Goal: Transaction & Acquisition: Purchase product/service

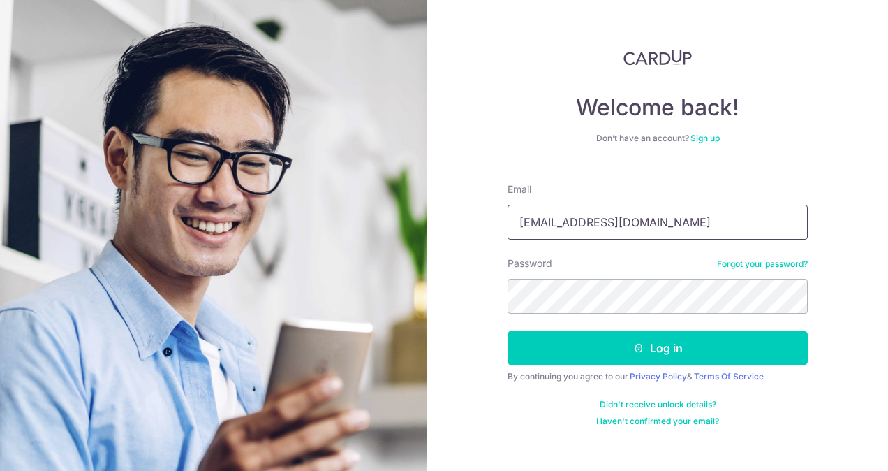
drag, startPoint x: 647, startPoint y: 226, endPoint x: 608, endPoint y: 224, distance: 38.4
click at [608, 224] on input "ahyunbang14@gmail.com" at bounding box center [658, 222] width 300 height 35
click at [682, 223] on input "mail.coahyunbang14@gm" at bounding box center [658, 222] width 300 height 35
drag, startPoint x: 686, startPoint y: 225, endPoint x: 632, endPoint y: 225, distance: 54.5
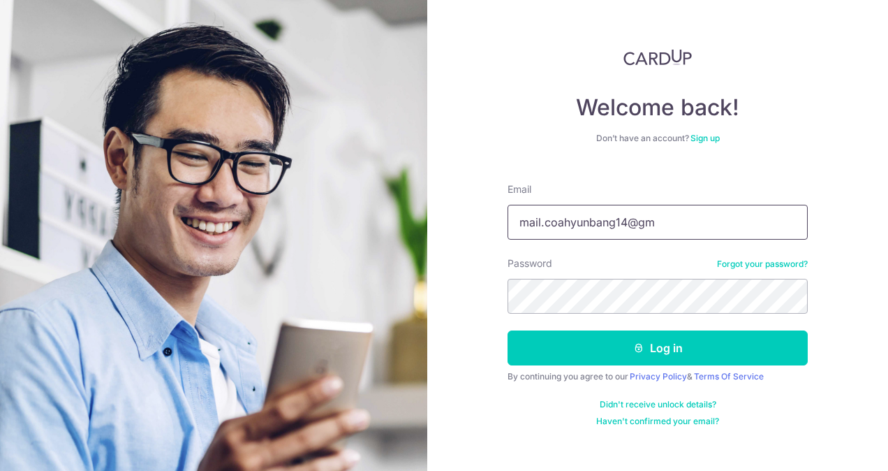
click at [673, 225] on input "mail.coahyunbang14@gm" at bounding box center [658, 222] width 300 height 35
drag, startPoint x: 632, startPoint y: 225, endPoint x: 515, endPoint y: 226, distance: 116.6
click at [515, 226] on input "mail.coahyunbang14@gm" at bounding box center [658, 222] width 300 height 35
type input "[EMAIL_ADDRESS][DOMAIN_NAME]"
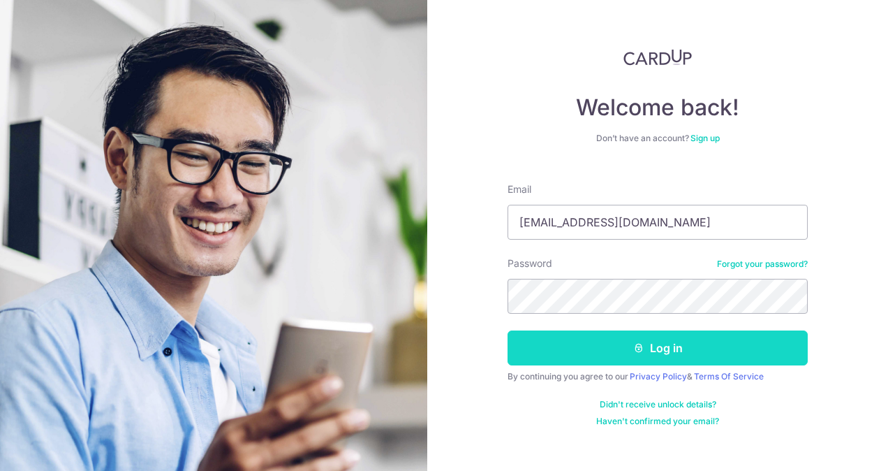
click at [633, 356] on button "Log in" at bounding box center [658, 347] width 300 height 35
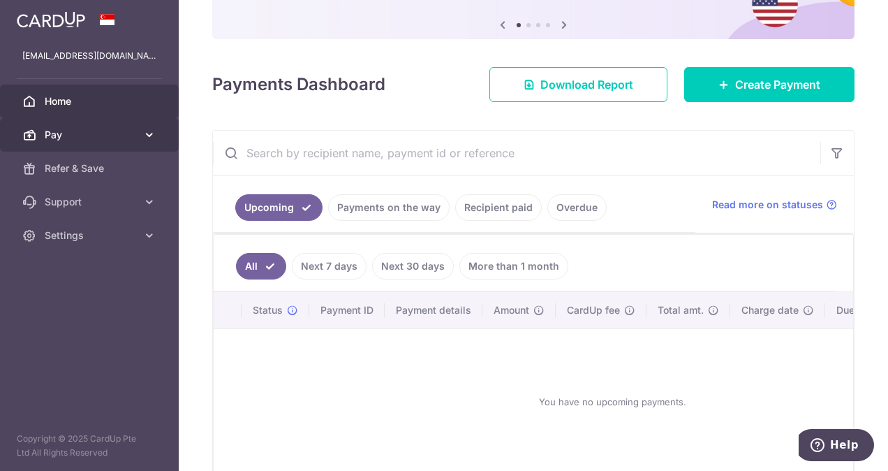
click at [129, 135] on span "Pay" at bounding box center [91, 135] width 92 height 14
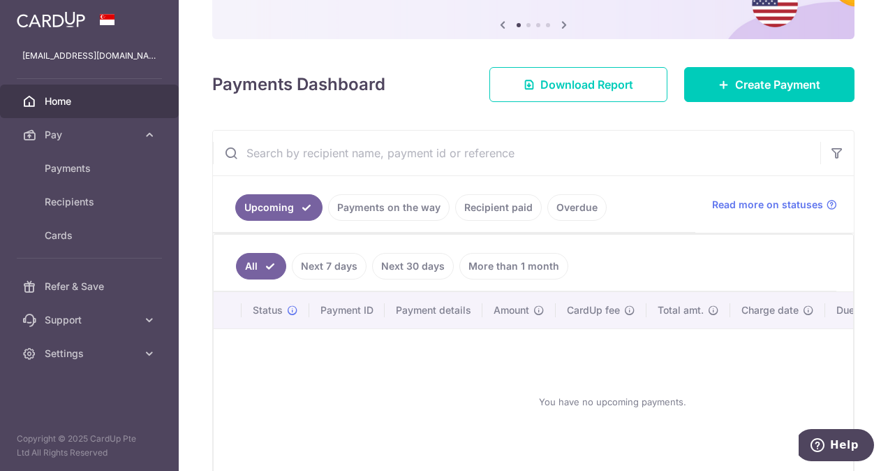
click at [380, 212] on link "Payments on the way" at bounding box center [389, 207] width 122 height 27
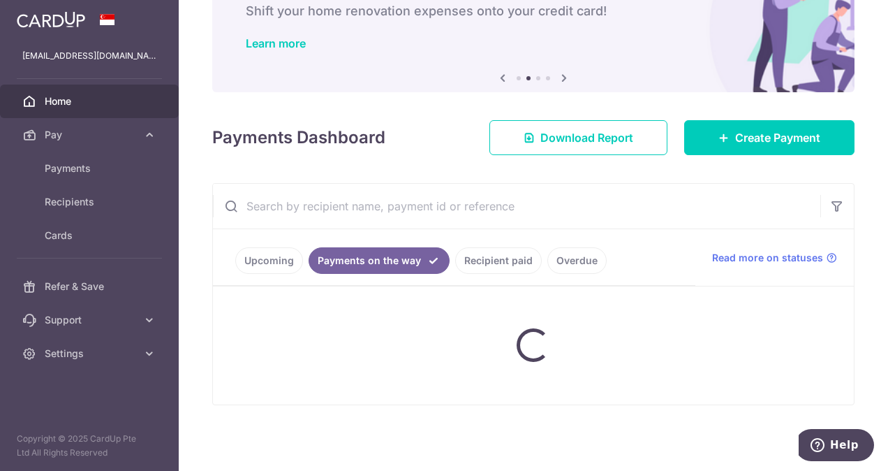
scroll to position [86, 0]
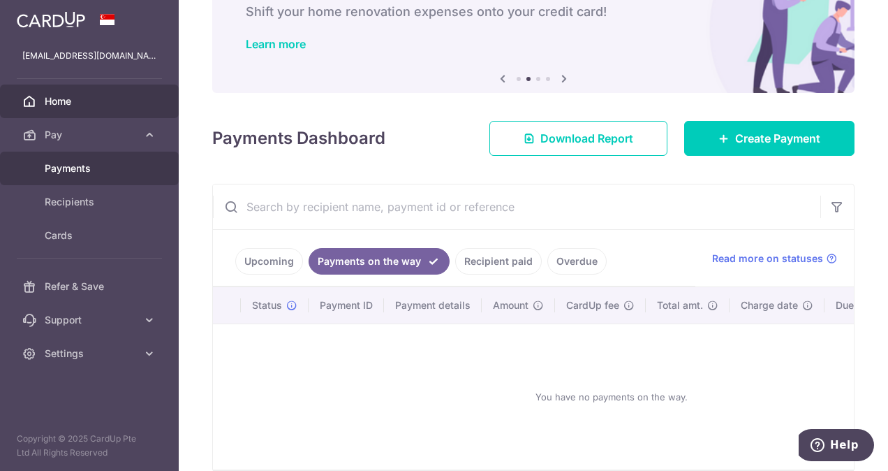
click at [87, 174] on span "Payments" at bounding box center [91, 168] width 92 height 14
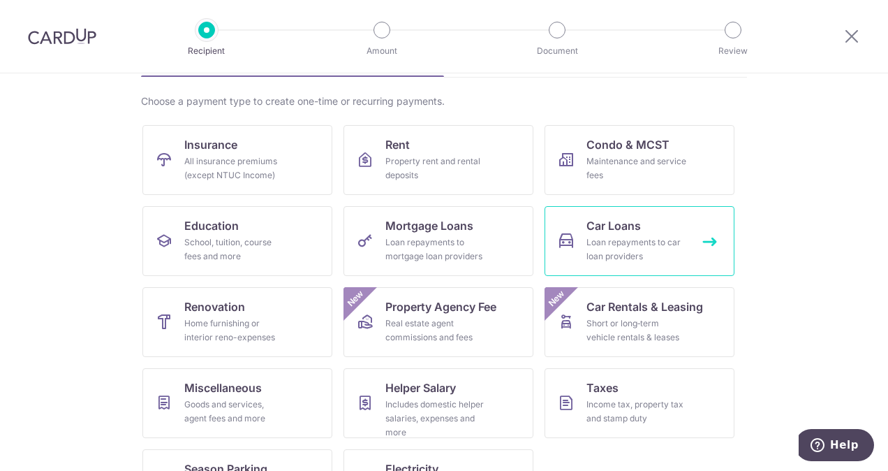
scroll to position [154, 0]
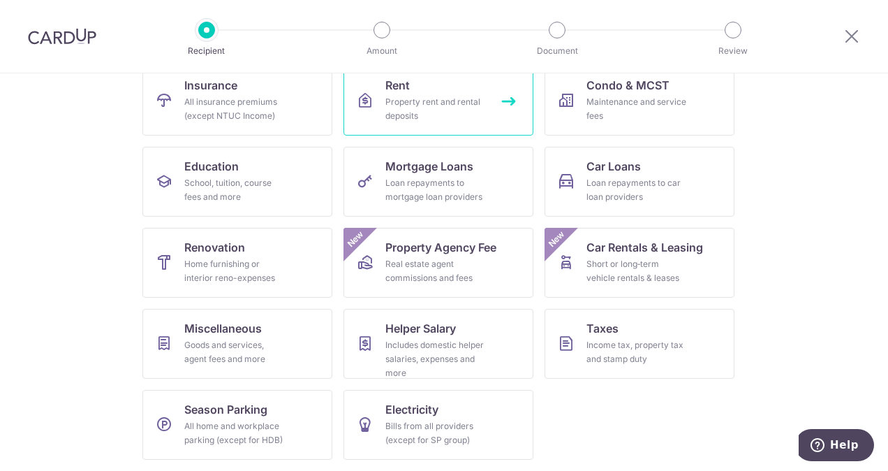
click at [400, 84] on span "Rent" at bounding box center [397, 85] width 24 height 17
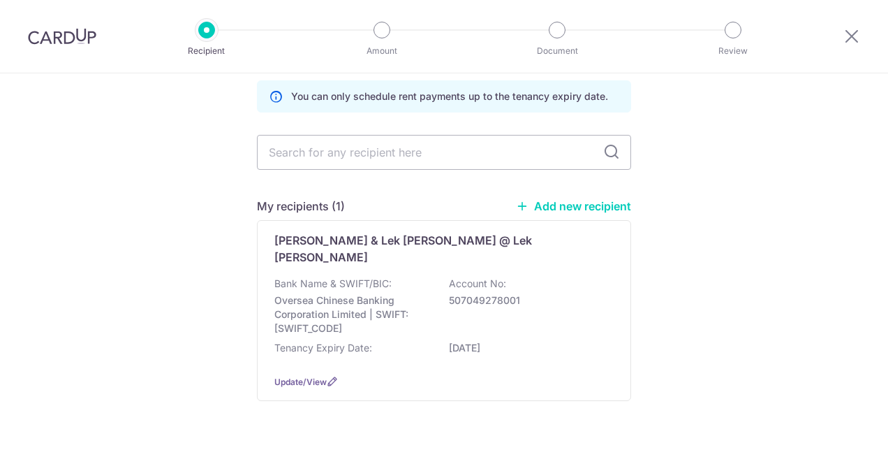
scroll to position [59, 0]
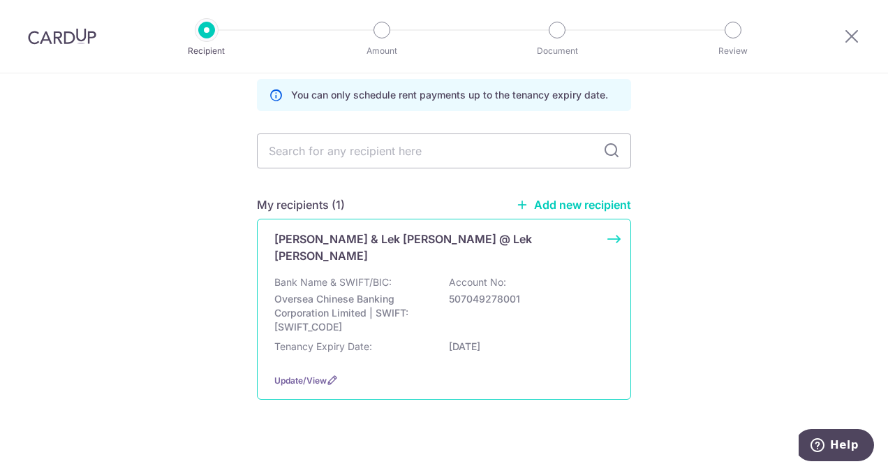
click at [352, 244] on p "[PERSON_NAME] & Lek [PERSON_NAME] @ Lek [PERSON_NAME]" at bounding box center [435, 247] width 323 height 34
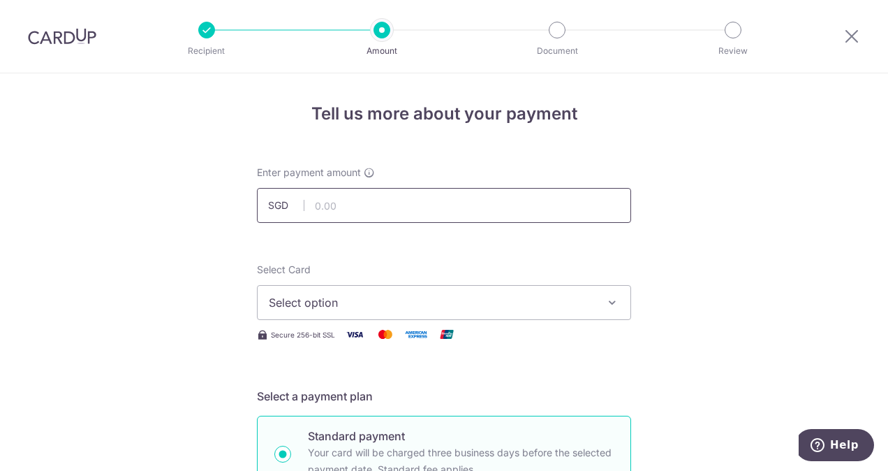
drag, startPoint x: 0, startPoint y: 0, endPoint x: 359, endPoint y: 205, distance: 413.2
click at [359, 205] on input "text" at bounding box center [444, 205] width 374 height 35
type input "6,500.00"
click at [337, 302] on span "Select option" at bounding box center [431, 302] width 325 height 17
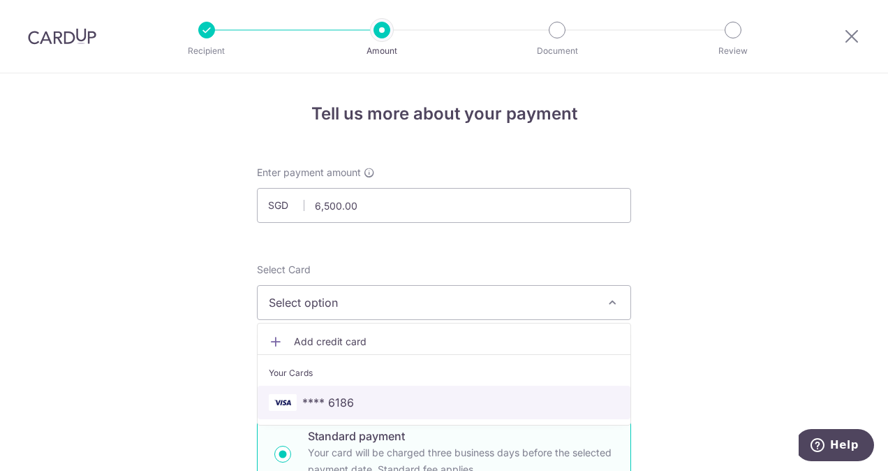
click at [325, 405] on span "**** 6186" at bounding box center [328, 402] width 52 height 17
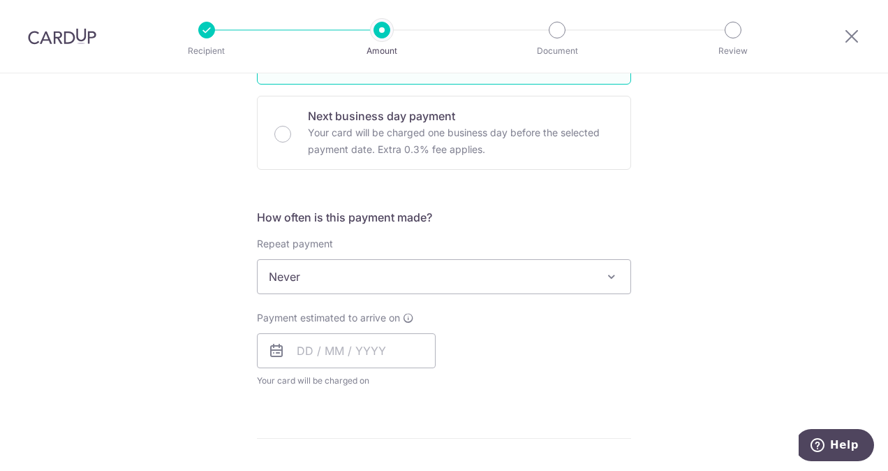
scroll to position [419, 0]
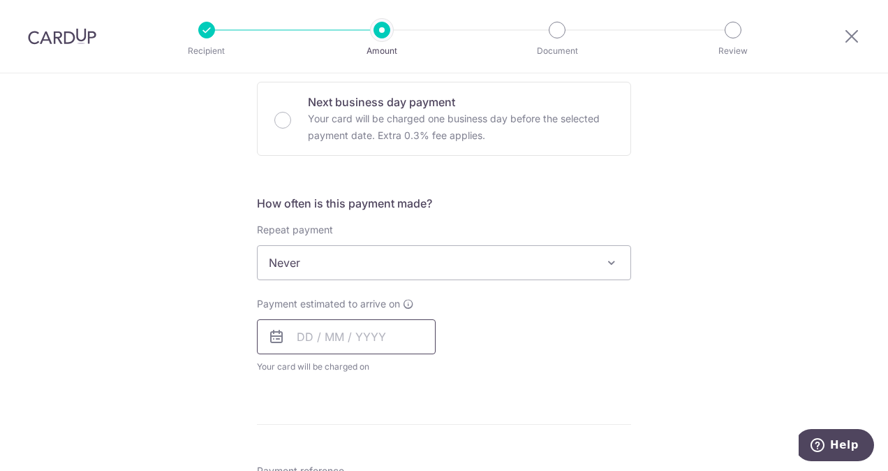
click at [367, 335] on input "text" at bounding box center [346, 336] width 179 height 35
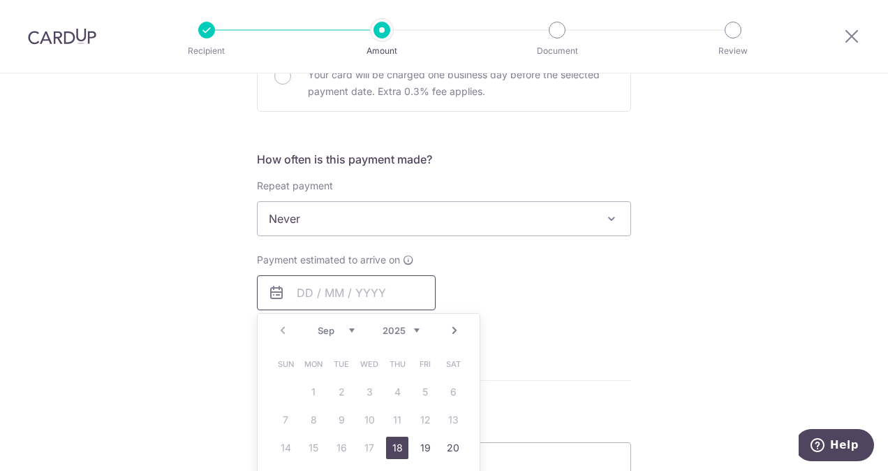
scroll to position [489, 0]
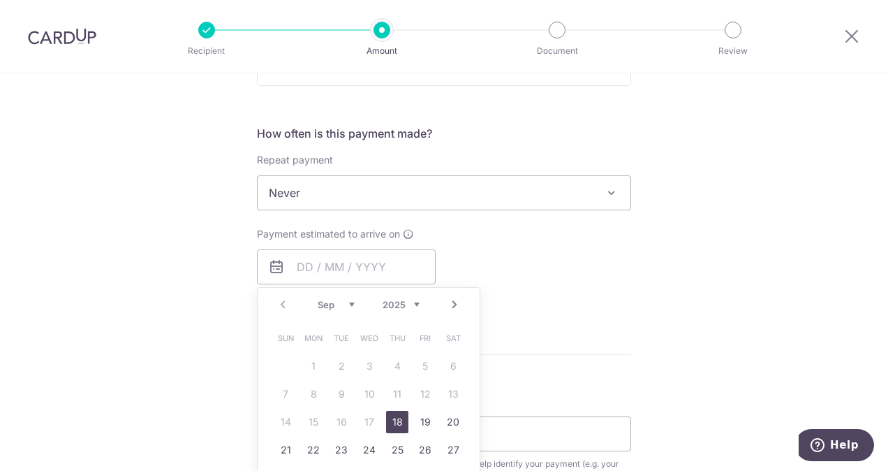
click at [386, 426] on link "18" at bounding box center [397, 422] width 22 height 22
type input "18/09/2025"
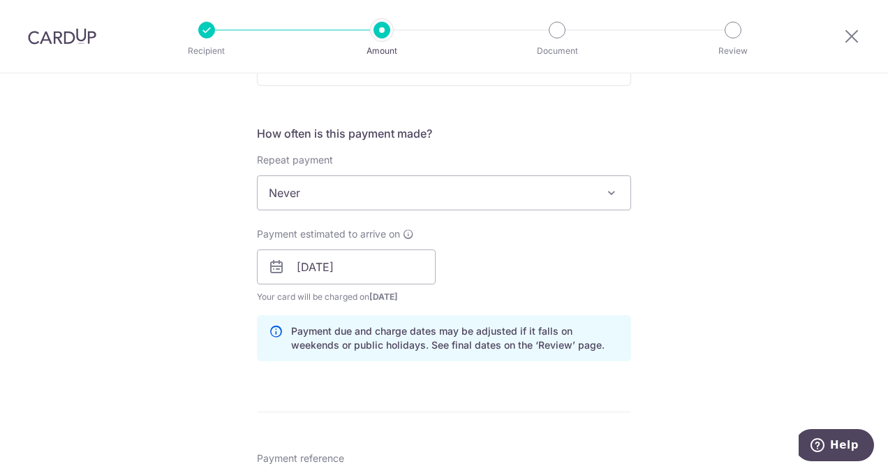
click at [597, 235] on div "Payment estimated to arrive on 18/09/2025 Prev Next Jan Feb Mar Apr May Jun Jul…" at bounding box center [444, 265] width 391 height 77
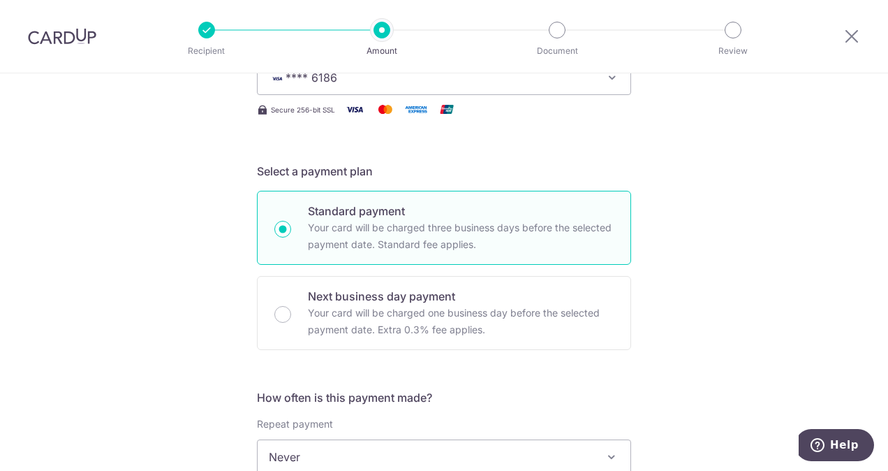
scroll to position [15, 0]
